Goal: Information Seeking & Learning: Learn about a topic

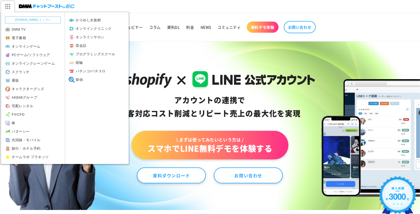
click at [7, 5] on img at bounding box center [7, 6] width 13 height 11
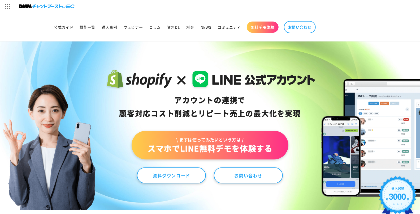
click at [32, 5] on img at bounding box center [47, 6] width 56 height 7
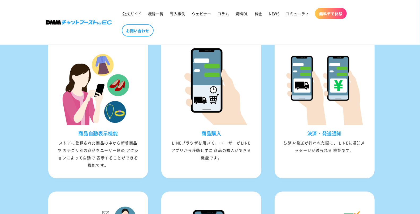
scroll to position [656, 0]
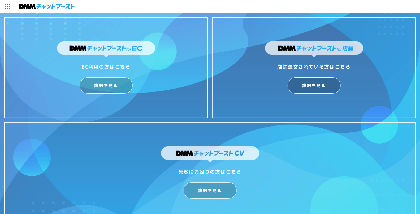
scroll to position [13, 0]
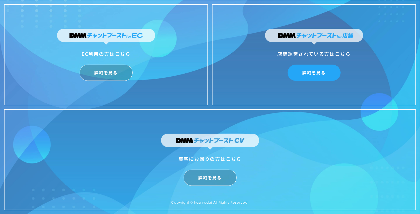
click at [310, 75] on link "詳細を見る" at bounding box center [314, 72] width 53 height 16
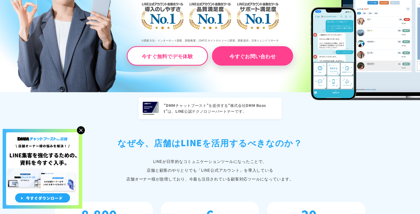
scroll to position [161, 0]
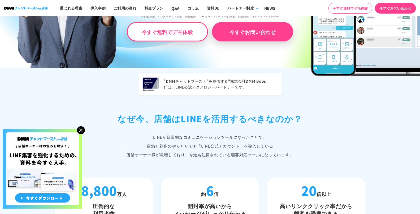
click at [83, 128] on img at bounding box center [81, 130] width 8 height 8
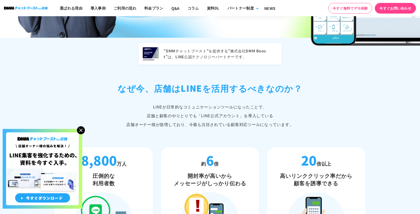
scroll to position [210, 0]
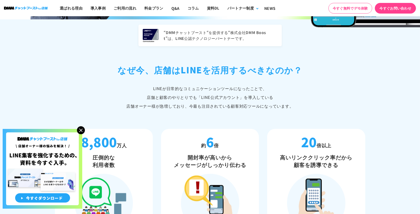
click at [83, 129] on img at bounding box center [81, 130] width 8 height 8
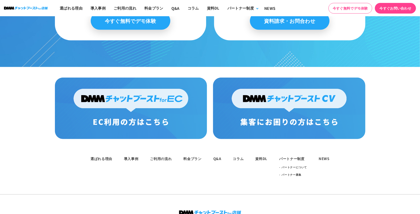
scroll to position [2754, 0]
